Goal: Find specific page/section: Find specific page/section

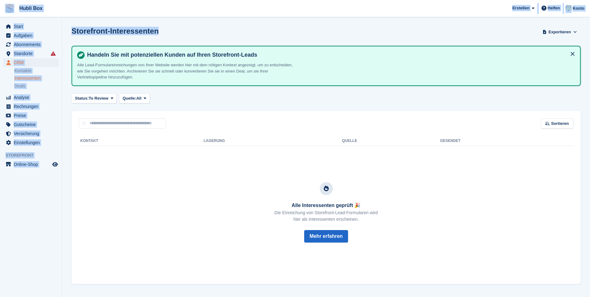
drag, startPoint x: 157, startPoint y: 32, endPoint x: 2, endPoint y: 6, distance: 156.6
click at [2, 6] on div "Hubli Box [GEOGRAPHIC_DATA] Abonnement Rechnung Kontakt Deal [GEOGRAPHIC_DATA] …" at bounding box center [295, 148] width 590 height 297
click at [179, 20] on section "Storefront-Interessenten Exportieren Exportieren Interessenten Exportieren Sie …" at bounding box center [326, 148] width 528 height 297
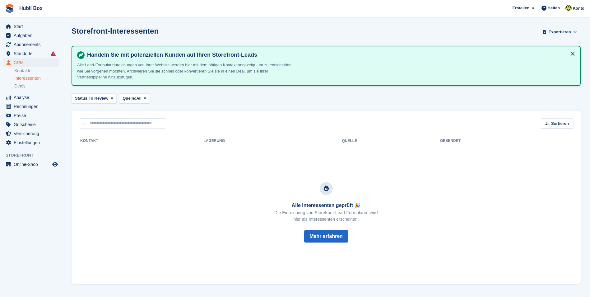
click at [164, 31] on div "Storefront-Interessenten Exportieren Exportieren Interessenten Exportieren Sie …" at bounding box center [326, 36] width 509 height 18
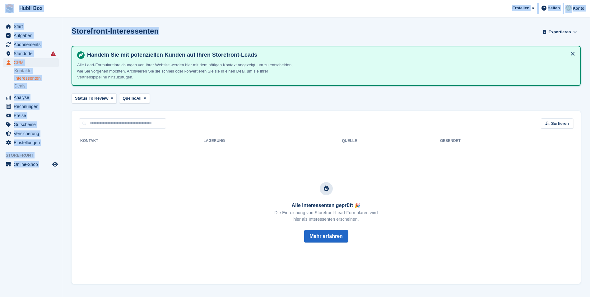
drag, startPoint x: 162, startPoint y: 33, endPoint x: 1, endPoint y: 9, distance: 162.6
click at [1, 9] on div "Hubli Box [GEOGRAPHIC_DATA] Abonnement Rechnung Kontakt Deal [GEOGRAPHIC_DATA] …" at bounding box center [295, 148] width 590 height 297
click at [188, 22] on section "Storefront-Interessenten Exportieren Exportieren Interessenten Exportieren Sie …" at bounding box center [326, 148] width 528 height 297
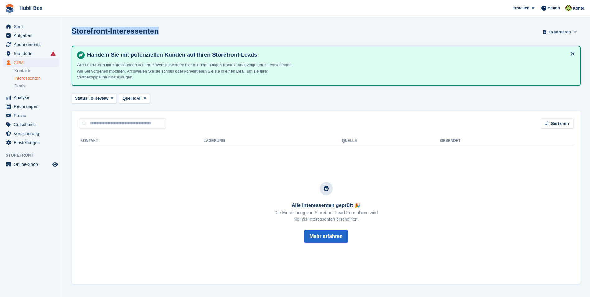
drag, startPoint x: 163, startPoint y: 34, endPoint x: 0, endPoint y: 7, distance: 165.1
click at [0, 7] on html "Hubli Box [GEOGRAPHIC_DATA] Abonnement Rechnung Kontakt Deal [GEOGRAPHIC_DATA] …" at bounding box center [295, 148] width 590 height 297
click at [95, 11] on span "Hubli Box [GEOGRAPHIC_DATA] Abonnement Rechnung Kontakt Deal [GEOGRAPHIC_DATA] …" at bounding box center [295, 8] width 590 height 17
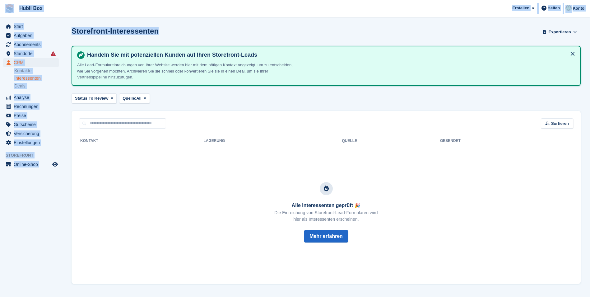
drag, startPoint x: 162, startPoint y: 35, endPoint x: 8, endPoint y: 8, distance: 156.0
click at [8, 8] on div "Hubli Box [GEOGRAPHIC_DATA] Abonnement Rechnung Kontakt Deal [GEOGRAPHIC_DATA] …" at bounding box center [295, 148] width 590 height 297
click at [94, 7] on span "Hubli Box [GEOGRAPHIC_DATA] Abonnement Rechnung Kontakt Deal [GEOGRAPHIC_DATA] …" at bounding box center [295, 8] width 590 height 17
drag, startPoint x: 160, startPoint y: 34, endPoint x: 2, endPoint y: 10, distance: 160.2
click at [2, 10] on div "Hubli Box [GEOGRAPHIC_DATA] Abonnement Rechnung Kontakt Deal [GEOGRAPHIC_DATA] …" at bounding box center [295, 148] width 590 height 297
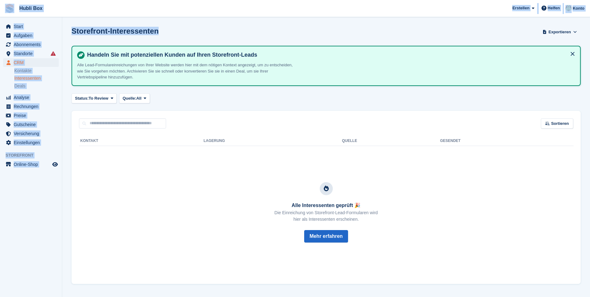
click at [137, 27] on h1 "Storefront-Interessenten" at bounding box center [115, 31] width 87 height 8
drag, startPoint x: 159, startPoint y: 30, endPoint x: 0, endPoint y: 10, distance: 160.3
click at [0, 10] on div "Hubli Box [GEOGRAPHIC_DATA] Abonnement Rechnung Kontakt Deal [GEOGRAPHIC_DATA] …" at bounding box center [295, 148] width 590 height 297
click at [94, 12] on span "Hubli Box [GEOGRAPHIC_DATA] Abonnement Rechnung Kontakt Deal [GEOGRAPHIC_DATA] …" at bounding box center [295, 8] width 590 height 17
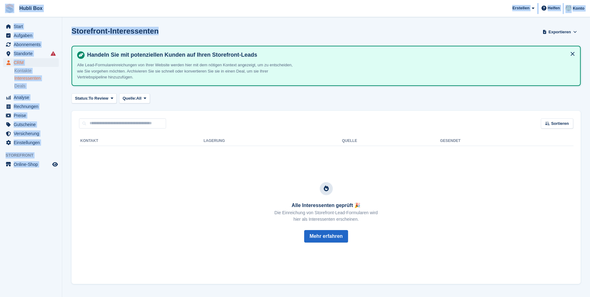
drag, startPoint x: 155, startPoint y: 32, endPoint x: 8, endPoint y: 5, distance: 149.7
click at [8, 5] on div "Hubli Box [GEOGRAPHIC_DATA] Abonnement Rechnung Kontakt Deal [GEOGRAPHIC_DATA] …" at bounding box center [295, 148] width 590 height 297
click at [93, 8] on span "Hubli Box [GEOGRAPHIC_DATA] Abonnement Rechnung Kontakt Deal [GEOGRAPHIC_DATA] …" at bounding box center [295, 8] width 590 height 17
drag, startPoint x: 157, startPoint y: 30, endPoint x: 4, endPoint y: 11, distance: 154.8
click at [4, 11] on div "Hubli Box [GEOGRAPHIC_DATA] Abonnement Rechnung Kontakt Deal [GEOGRAPHIC_DATA] …" at bounding box center [295, 148] width 590 height 297
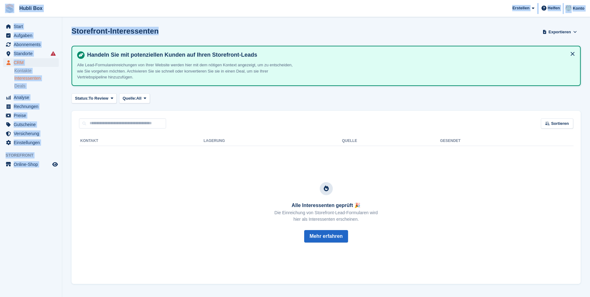
click at [93, 5] on span "Hubli Box [GEOGRAPHIC_DATA] Abonnement Rechnung Kontakt Deal [GEOGRAPHIC_DATA] …" at bounding box center [295, 8] width 590 height 17
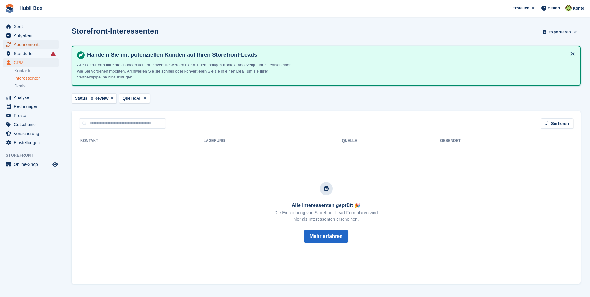
click at [30, 42] on span "Abonnements" at bounding box center [32, 44] width 37 height 9
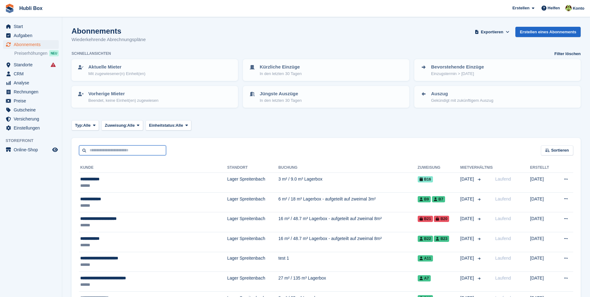
click at [119, 151] on input "text" at bounding box center [122, 150] width 87 height 10
type input "*****"
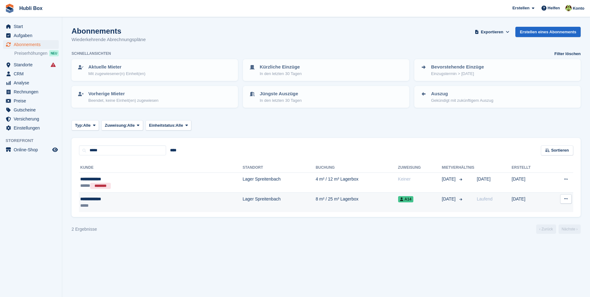
click at [105, 199] on div "**********" at bounding box center [122, 199] width 84 height 7
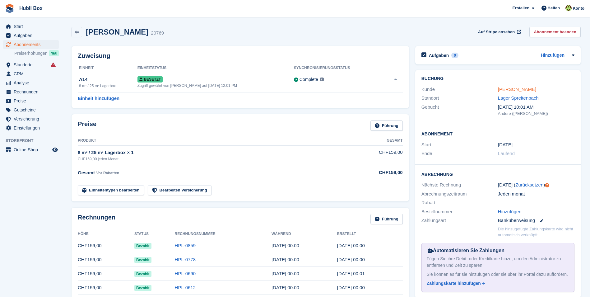
click at [513, 89] on link "Ludmila Braga" at bounding box center [517, 89] width 38 height 5
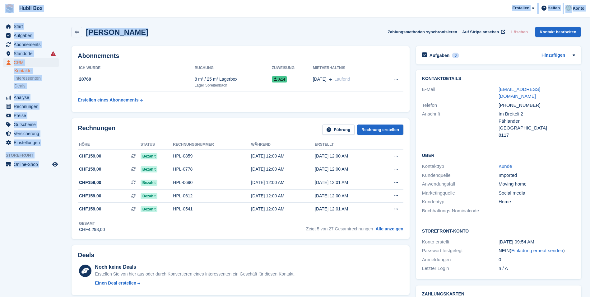
drag, startPoint x: 132, startPoint y: 34, endPoint x: 10, endPoint y: 10, distance: 124.4
click at [182, 30] on div "Ludmila Braga Zahlungsmethoden synchronisieren Auf Stripe ansehen Löschen Konta…" at bounding box center [326, 32] width 509 height 11
drag, startPoint x: 167, startPoint y: 33, endPoint x: 7, endPoint y: 6, distance: 161.6
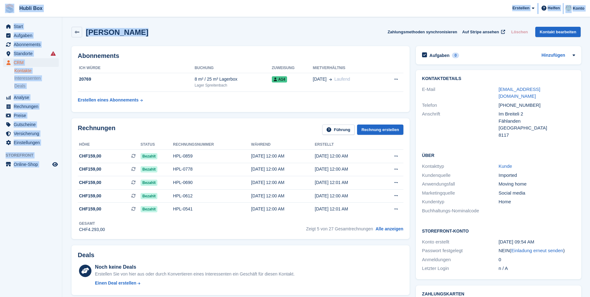
click at [99, 7] on span "Hubli Box [GEOGRAPHIC_DATA] Abonnement Rechnung Kontakt Deal [GEOGRAPHIC_DATA] …" at bounding box center [295, 8] width 590 height 17
click at [190, 31] on div "Ludmila Braga Zahlungsmethoden synchronisieren Auf Stripe ansehen Löschen Konta…" at bounding box center [326, 32] width 509 height 11
drag, startPoint x: 142, startPoint y: 31, endPoint x: 3, endPoint y: 4, distance: 140.7
click at [72, 10] on span "Hubli Box [GEOGRAPHIC_DATA] Abonnement Rechnung Kontakt Deal [GEOGRAPHIC_DATA] …" at bounding box center [295, 8] width 590 height 17
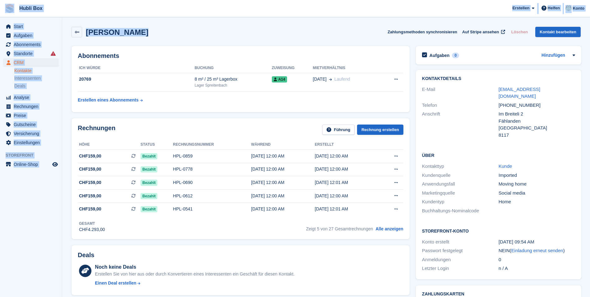
drag, startPoint x: 141, startPoint y: 31, endPoint x: 12, endPoint y: 15, distance: 129.9
click at [81, 4] on span "Hubli Box [GEOGRAPHIC_DATA] Abonnement Rechnung Kontakt Deal [GEOGRAPHIC_DATA] …" at bounding box center [295, 8] width 590 height 17
drag, startPoint x: 129, startPoint y: 33, endPoint x: 10, endPoint y: 14, distance: 121.3
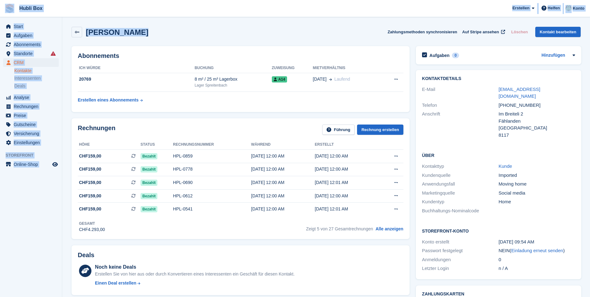
click at [70, 10] on span "Hubli Box [GEOGRAPHIC_DATA] Abonnement Rechnung Kontakt Deal [GEOGRAPHIC_DATA] …" at bounding box center [295, 8] width 590 height 17
drag, startPoint x: 136, startPoint y: 30, endPoint x: 8, endPoint y: 10, distance: 129.9
click at [72, 9] on span "Hubli Box [GEOGRAPHIC_DATA] Abonnement Rechnung Kontakt Deal [GEOGRAPHIC_DATA] …" at bounding box center [295, 8] width 590 height 17
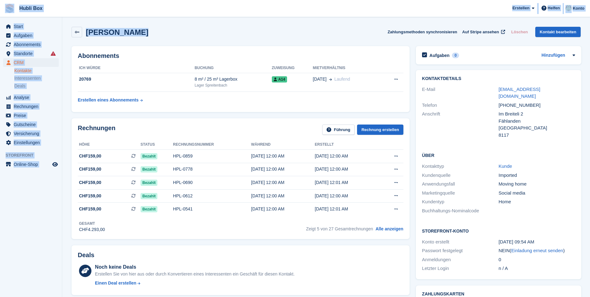
drag, startPoint x: 138, startPoint y: 30, endPoint x: 8, endPoint y: 15, distance: 131.3
click at [74, 10] on span "Hubli Box [GEOGRAPHIC_DATA] Abonnement Rechnung Kontakt Deal [GEOGRAPHIC_DATA] …" at bounding box center [295, 8] width 590 height 17
drag, startPoint x: 138, startPoint y: 31, endPoint x: 5, endPoint y: 7, distance: 136.0
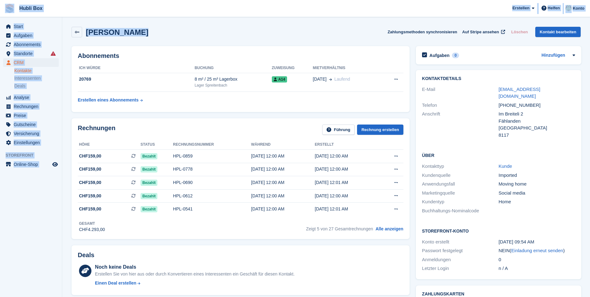
click at [149, 33] on div "Ludmila Braga Zahlungsmethoden synchronisieren Auf Stripe ansehen Löschen Konta…" at bounding box center [326, 32] width 509 height 11
drag, startPoint x: 149, startPoint y: 33, endPoint x: 7, endPoint y: 8, distance: 143.6
click at [172, 38] on div "Ludmila Braga Zahlungsmethoden synchronisieren Auf Stripe ansehen Löschen Konta…" at bounding box center [326, 33] width 516 height 19
drag, startPoint x: 130, startPoint y: 26, endPoint x: 5, endPoint y: 10, distance: 125.8
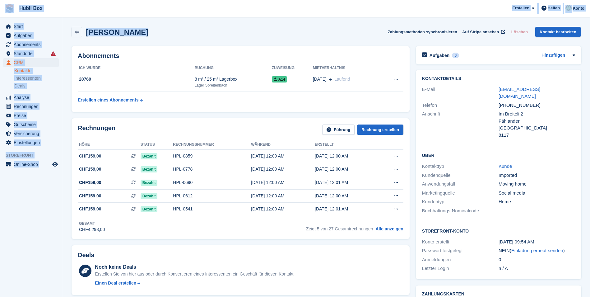
click at [158, 34] on div "Ludmila Braga Zahlungsmethoden synchronisieren Auf Stripe ansehen Löschen Konta…" at bounding box center [326, 32] width 509 height 11
drag, startPoint x: 139, startPoint y: 31, endPoint x: 7, endPoint y: 6, distance: 134.7
click at [181, 28] on div "Ludmila Braga Zahlungsmethoden synchronisieren Auf Stripe ansehen Löschen Konta…" at bounding box center [326, 32] width 509 height 11
